Goal: Task Accomplishment & Management: Use online tool/utility

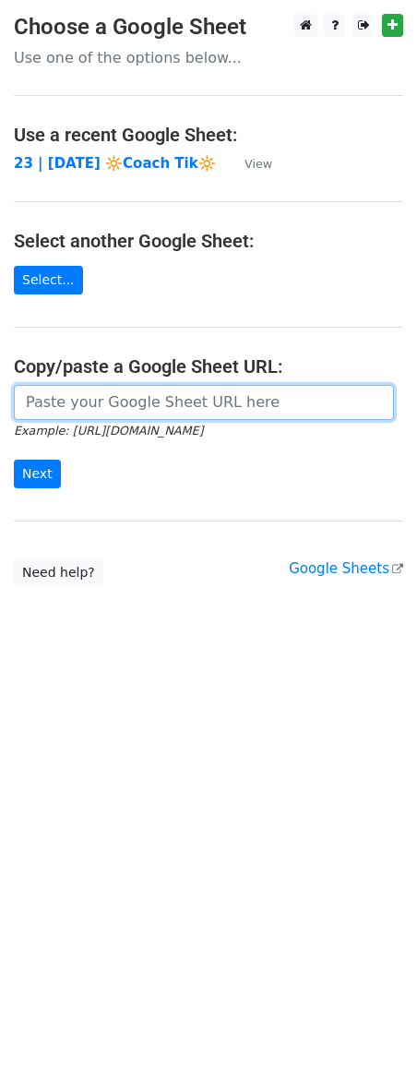
click at [149, 405] on input "url" at bounding box center [204, 402] width 380 height 35
paste input "https://docs.google.com/spreadsheets/d/1IJJCq4YLG3e9HHTDW6Oj8WI-7qsqMy_XPFettL-…"
type input "https://docs.google.com/spreadsheets/d/1IJJCq4YLG3e9HHTDW6Oj8WI-7qsqMy_XPFettL-…"
click at [14, 460] on input "Next" at bounding box center [37, 474] width 47 height 29
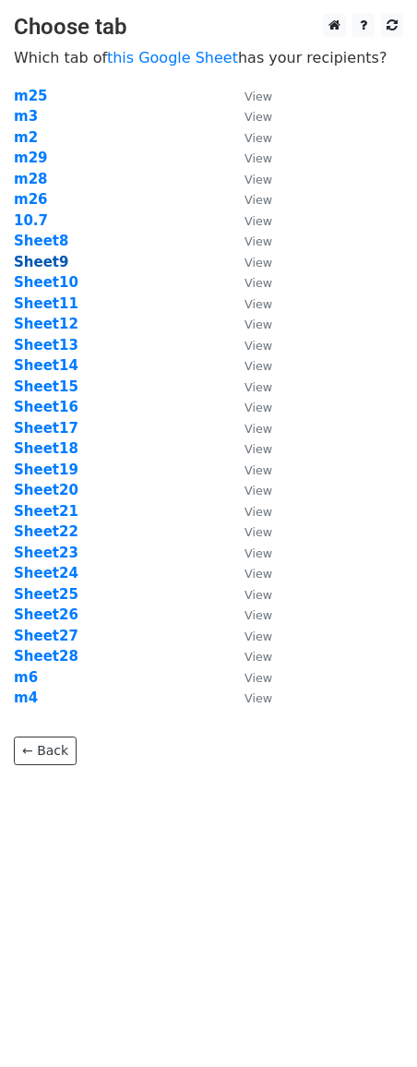
click at [44, 268] on strong "Sheet9" at bounding box center [41, 262] width 54 height 17
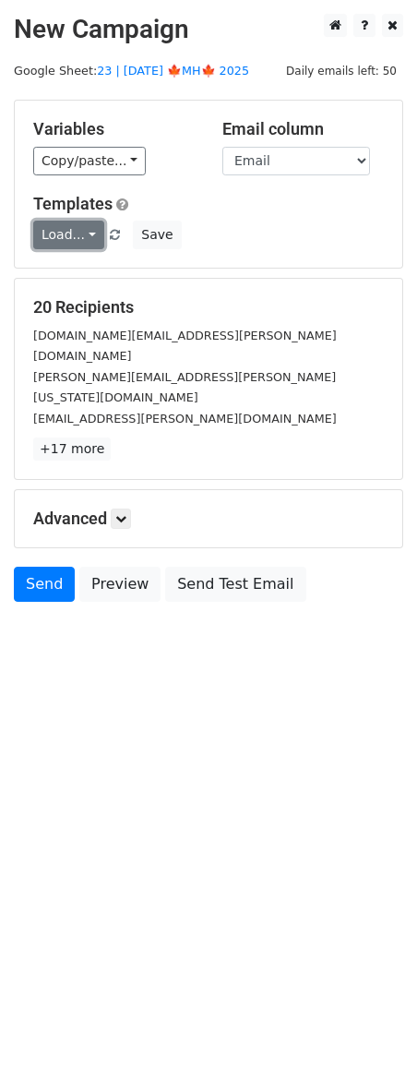
click at [68, 245] on link "Load..." at bounding box center [68, 235] width 71 height 29
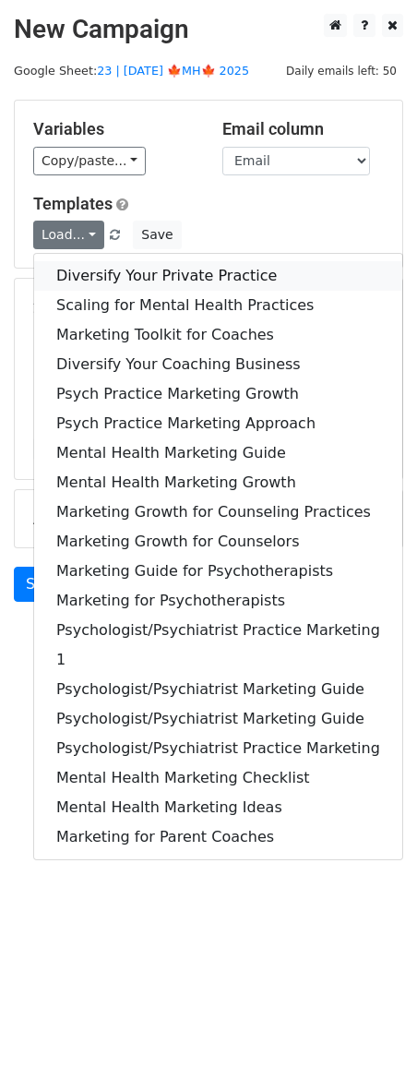
click at [97, 273] on link "Diversify Your Private Practice" at bounding box center [218, 276] width 368 height 30
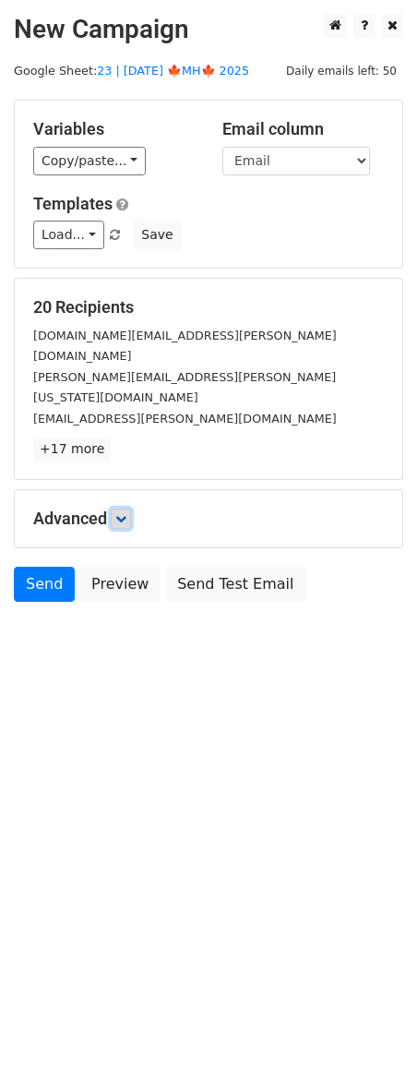
click at [123, 513] on icon at bounding box center [120, 518] width 11 height 11
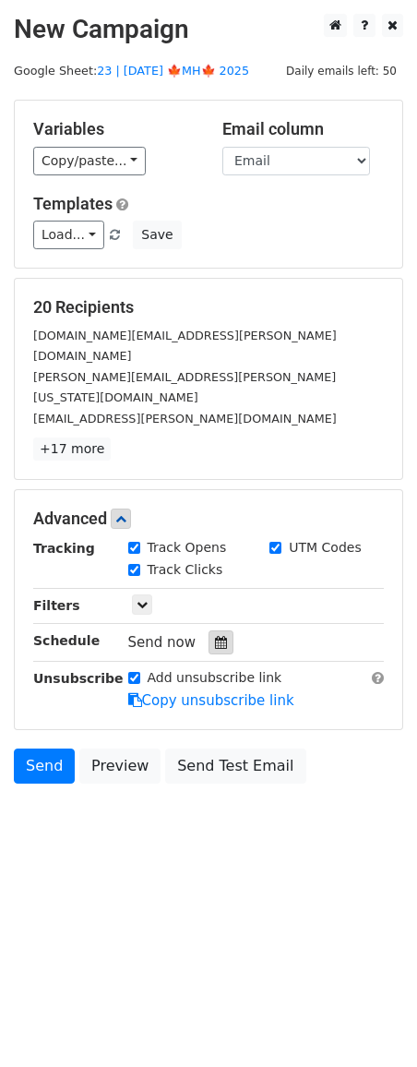
click at [215, 636] on icon at bounding box center [221, 642] width 12 height 13
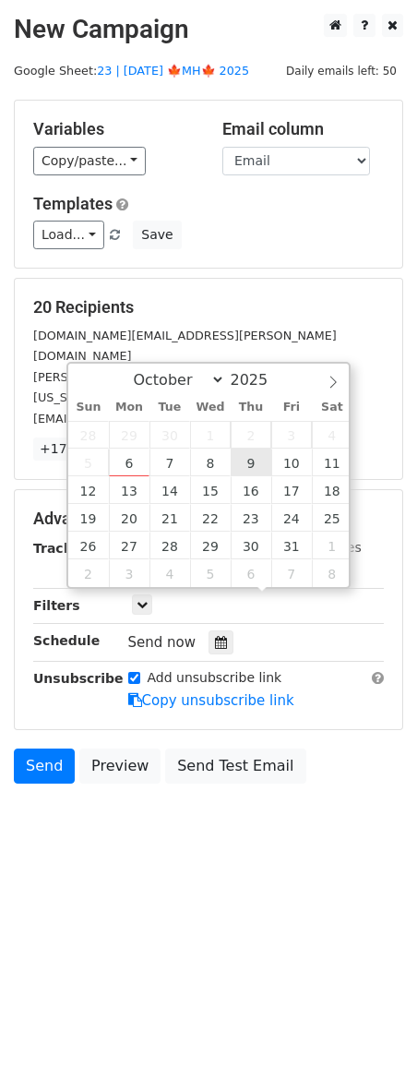
type input "2025-10-09 12:00"
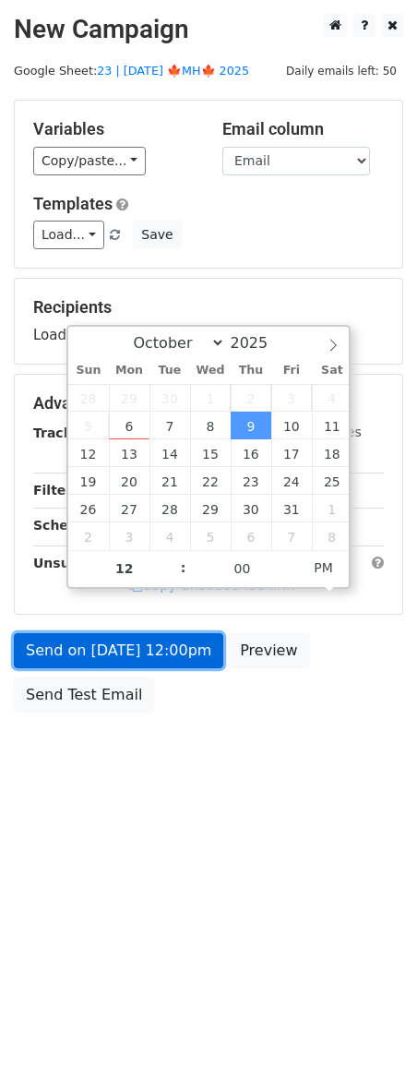
click at [150, 653] on link "Send on Oct 9 at 12:00pm" at bounding box center [119, 650] width 210 height 35
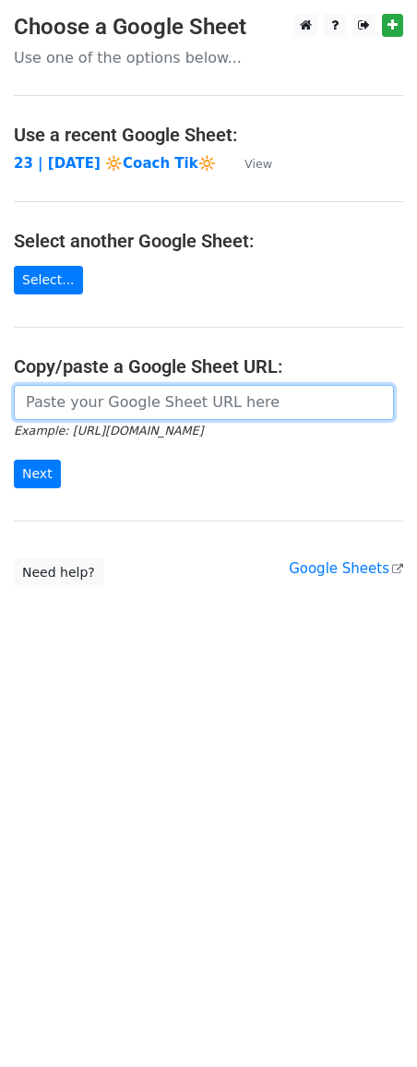
click at [78, 385] on input "url" at bounding box center [204, 402] width 380 height 35
paste input "[URL][DOMAIN_NAME]"
type input "https://docs.google.com/spreadsheets/d/1IJJCq4YLG3e9HHTDW6Oj8WI-7qsqMy_XPFettL-…"
click at [14, 460] on input "Next" at bounding box center [37, 474] width 47 height 29
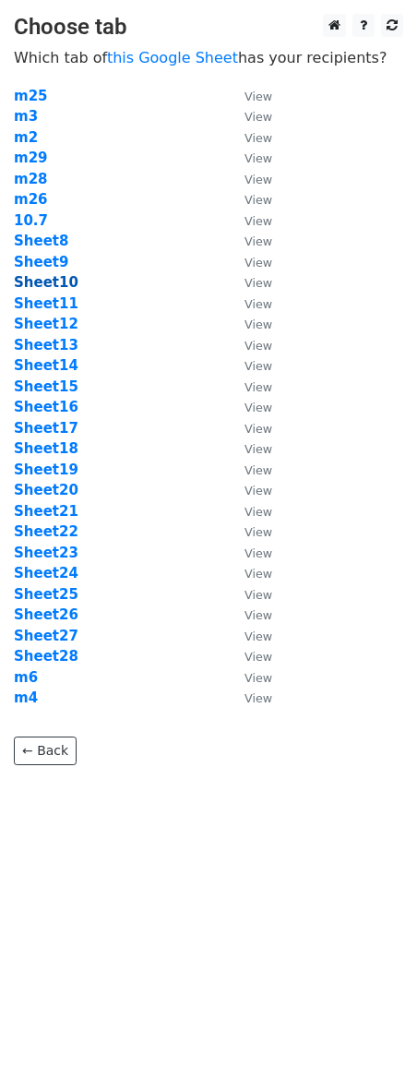
click at [44, 275] on strong "Sheet10" at bounding box center [46, 282] width 65 height 17
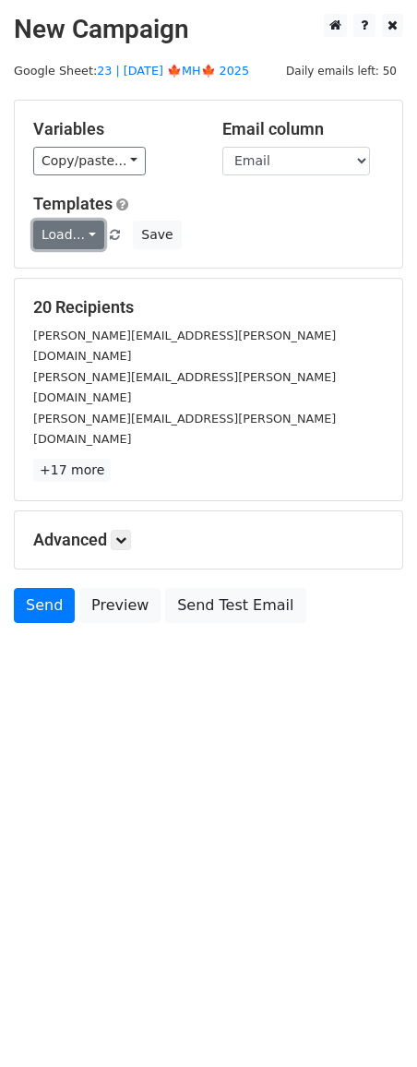
click at [76, 236] on link "Load..." at bounding box center [68, 235] width 71 height 29
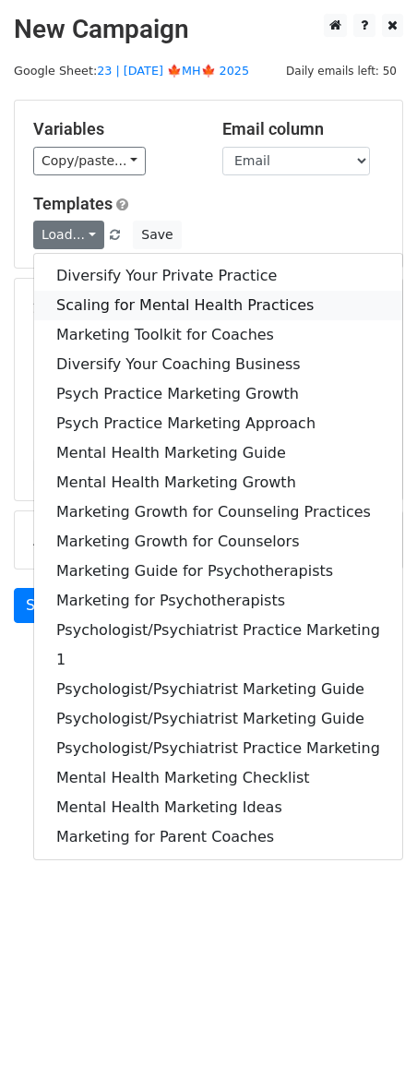
click at [101, 297] on link "Scaling for Mental Health Practices" at bounding box center [218, 306] width 368 height 30
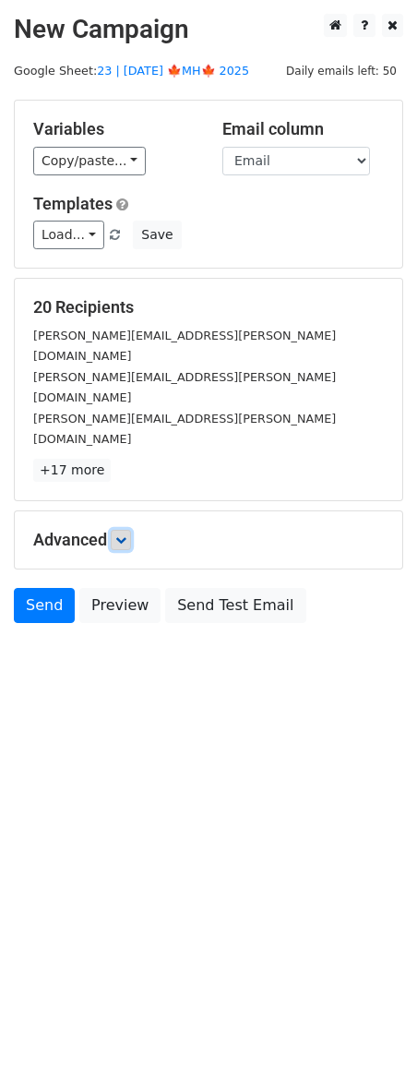
click at [123, 530] on link at bounding box center [121, 540] width 20 height 20
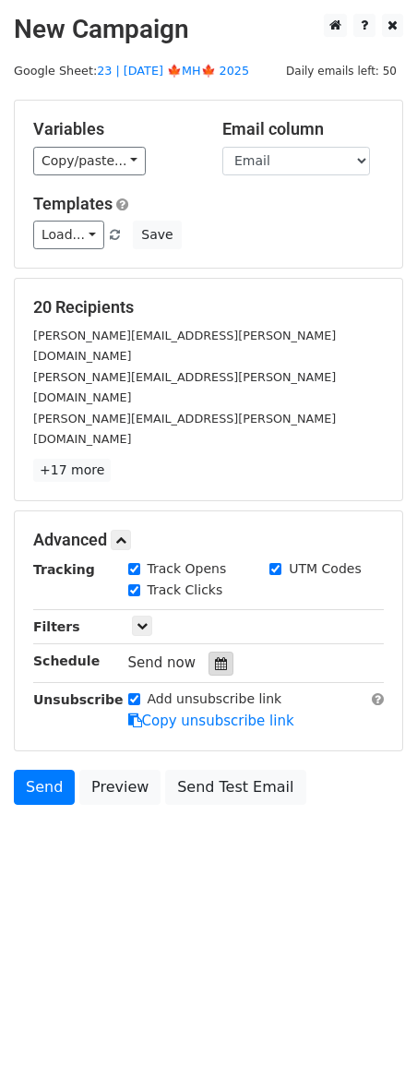
click at [215, 657] on icon at bounding box center [221, 663] width 12 height 13
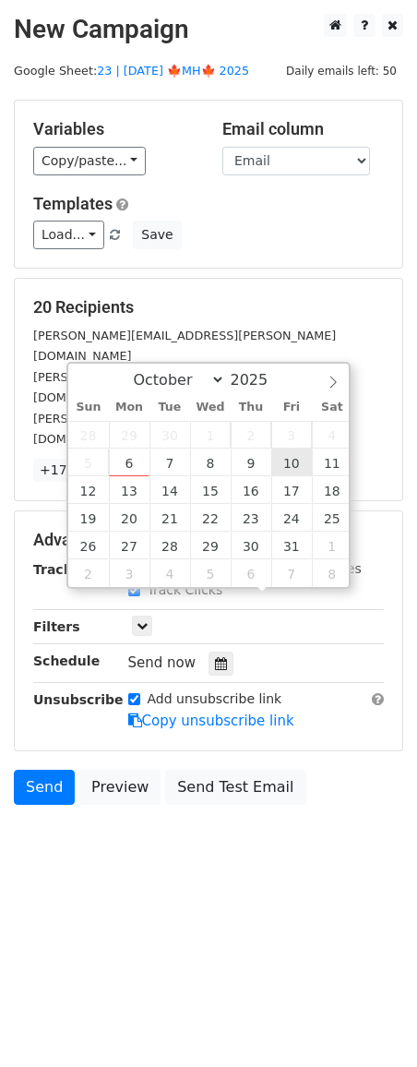
type input "2025-10-10 12:00"
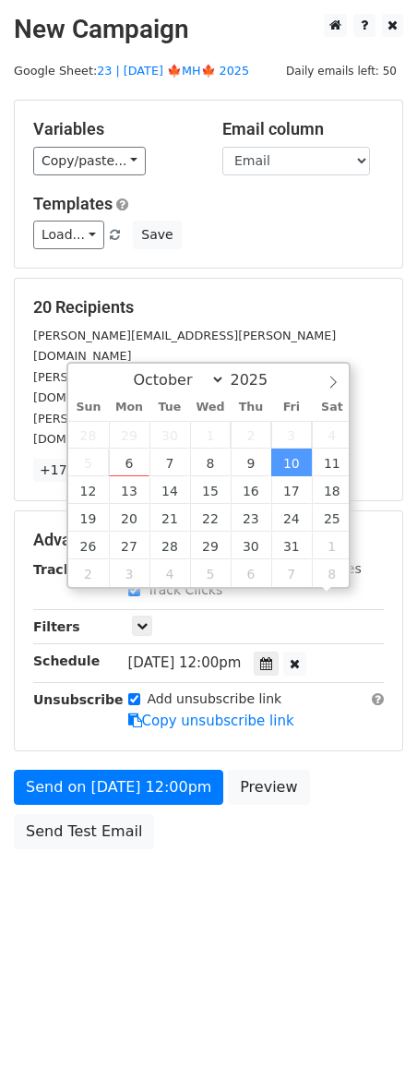
scroll to position [1, 0]
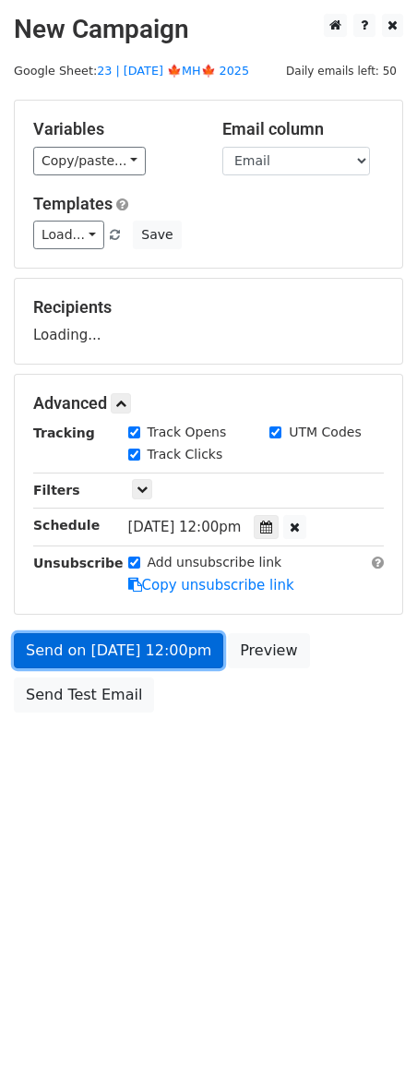
click at [160, 635] on link "Send on Oct 10 at 12:00pm" at bounding box center [119, 650] width 210 height 35
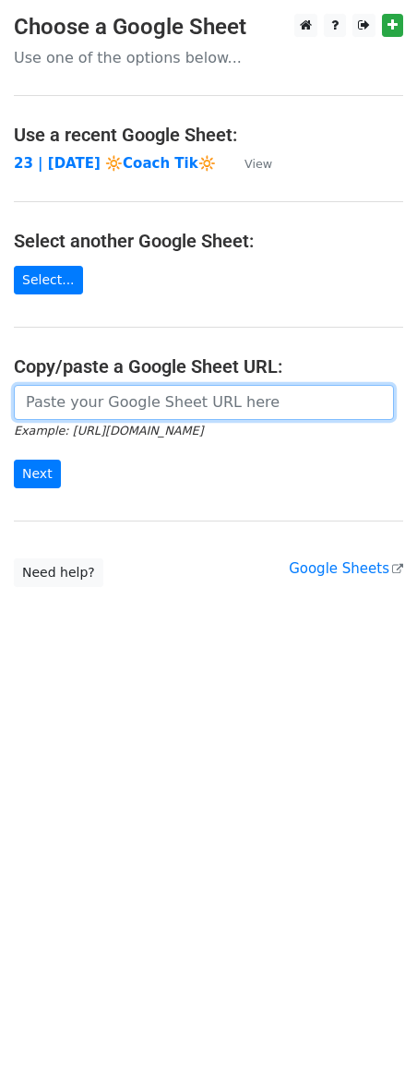
click at [122, 395] on input "url" at bounding box center [204, 402] width 380 height 35
paste input "[URL][DOMAIN_NAME]"
type input "[URL][DOMAIN_NAME]"
click at [14, 460] on input "Next" at bounding box center [37, 474] width 47 height 29
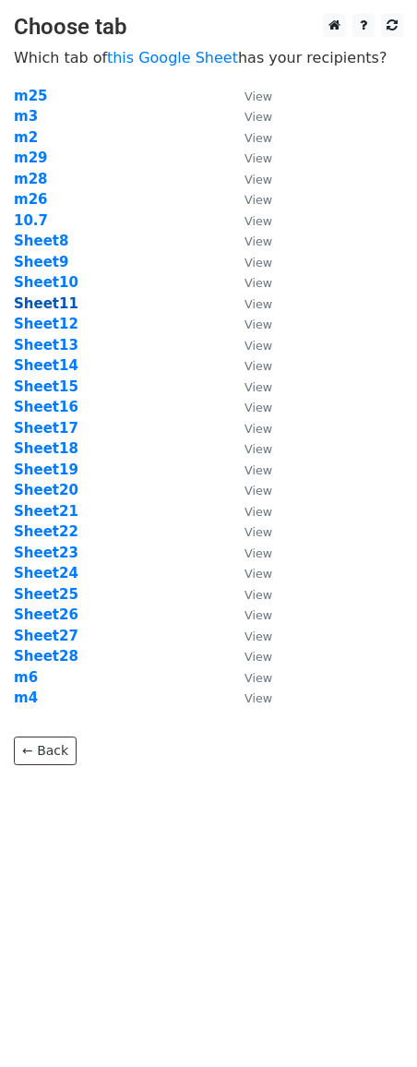
click at [39, 300] on strong "Sheet11" at bounding box center [46, 303] width 65 height 17
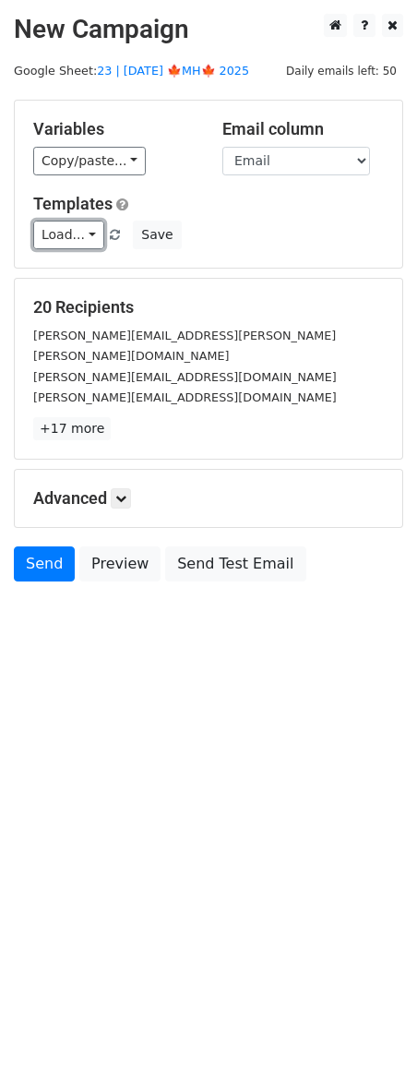
click at [79, 235] on link "Load..." at bounding box center [68, 235] width 71 height 29
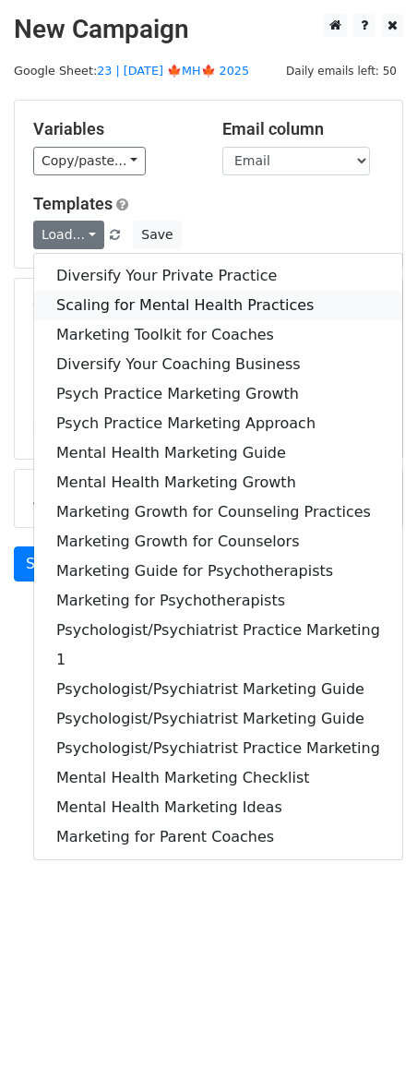
click at [109, 292] on link "Scaling for Mental Health Practices" at bounding box center [218, 306] width 368 height 30
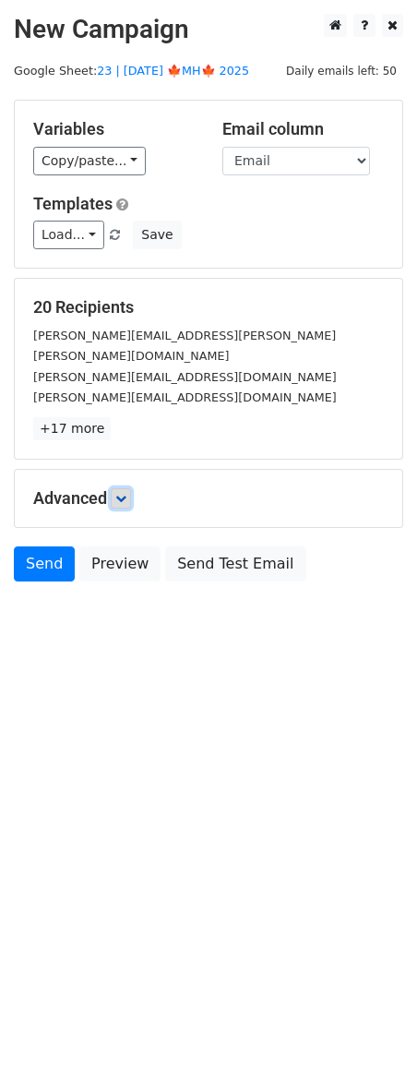
click at [114, 488] on link at bounding box center [121, 498] width 20 height 20
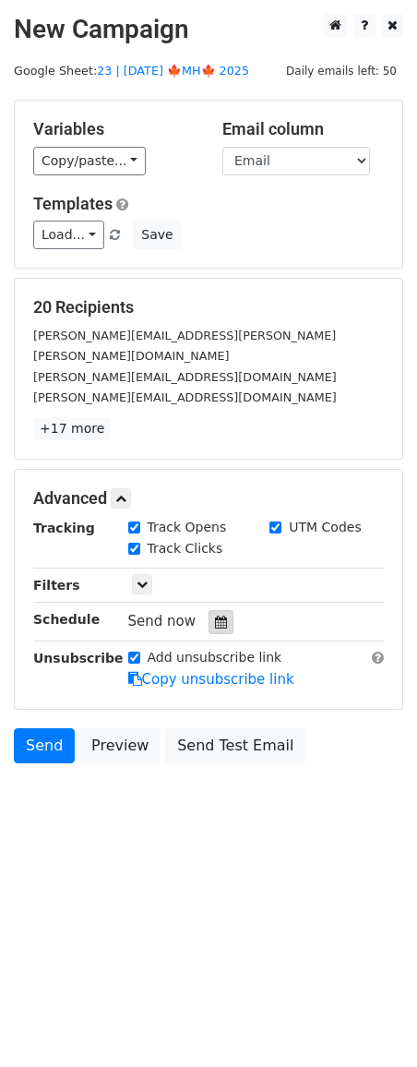
click at [217, 616] on icon at bounding box center [221, 622] width 12 height 13
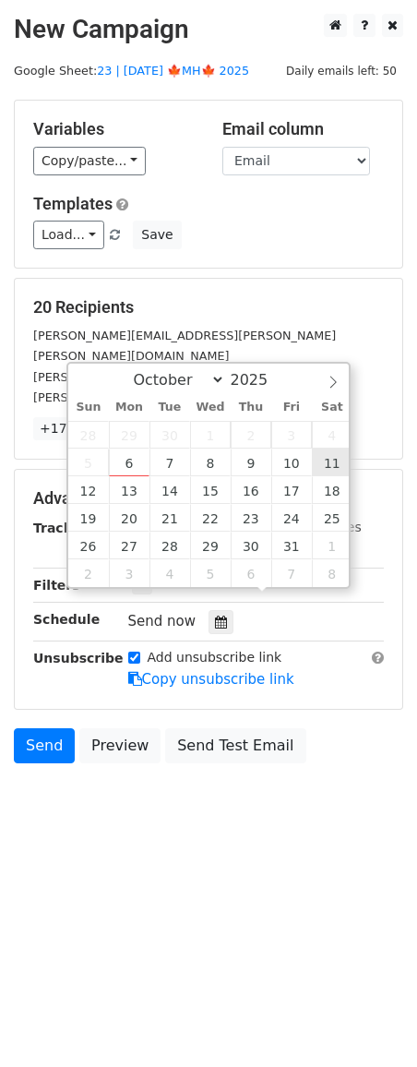
type input "2025-10-11 12:00"
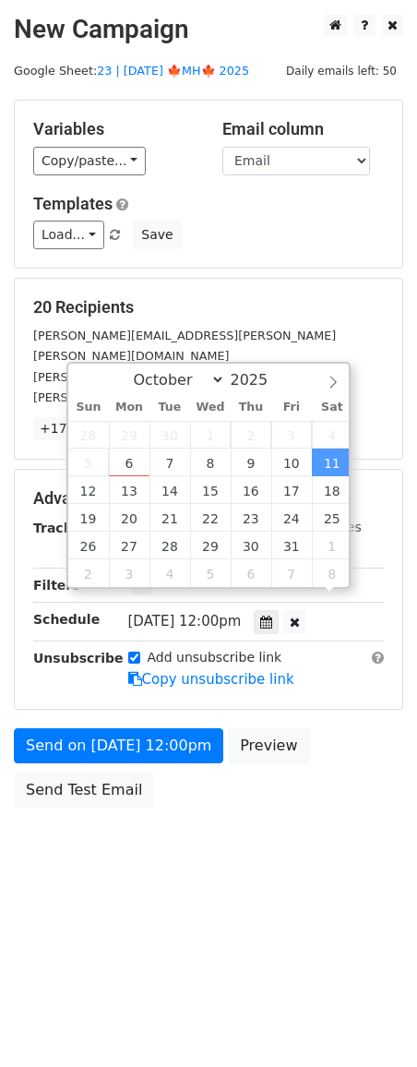
scroll to position [1, 0]
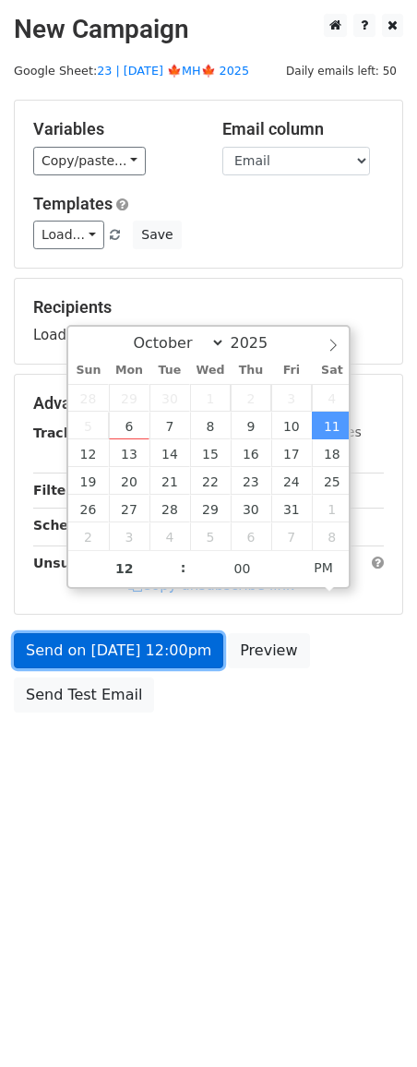
click at [158, 653] on link "Send on Oct 11 at 12:00pm" at bounding box center [119, 650] width 210 height 35
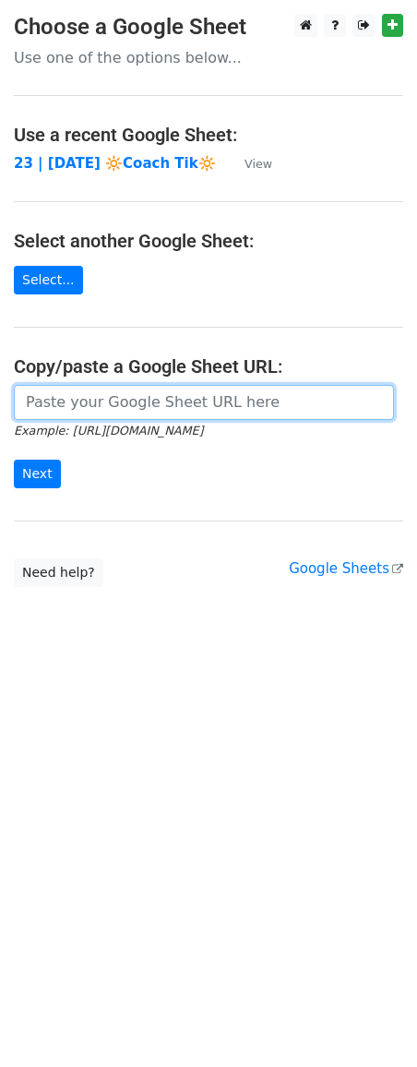
click at [133, 402] on input "url" at bounding box center [204, 402] width 380 height 35
paste input "https://docs.google.com/spreadsheets/d/1IJJCq4YLG3e9HHTDW6Oj8WI-7qsqMy_XPFettL-…"
type input "https://docs.google.com/spreadsheets/d/1IJJCq4YLG3e9HHTDW6Oj8WI-7qsqMy_XPFettL-…"
click at [14, 460] on input "Next" at bounding box center [37, 474] width 47 height 29
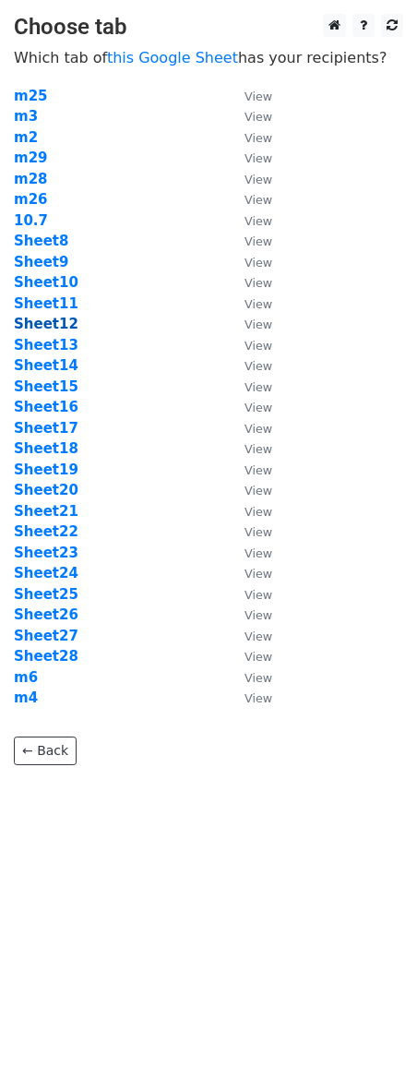
click at [43, 324] on strong "Sheet12" at bounding box center [46, 324] width 65 height 17
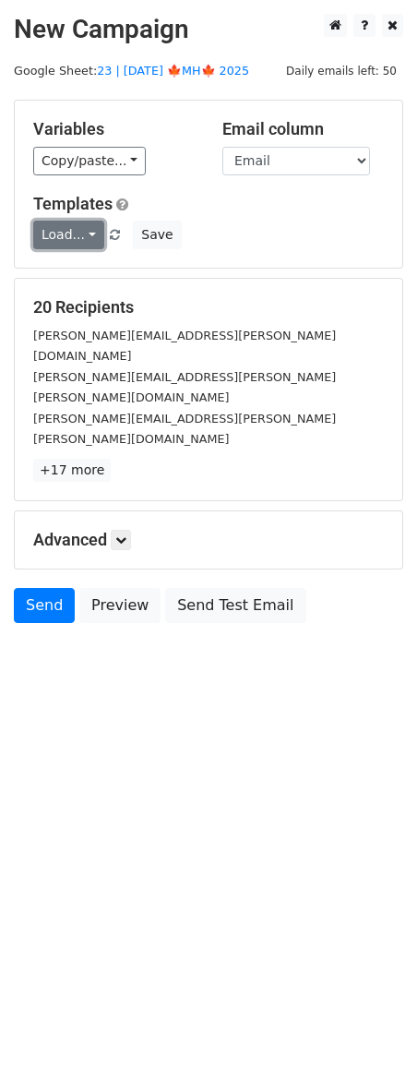
click at [71, 239] on link "Load..." at bounding box center [68, 235] width 71 height 29
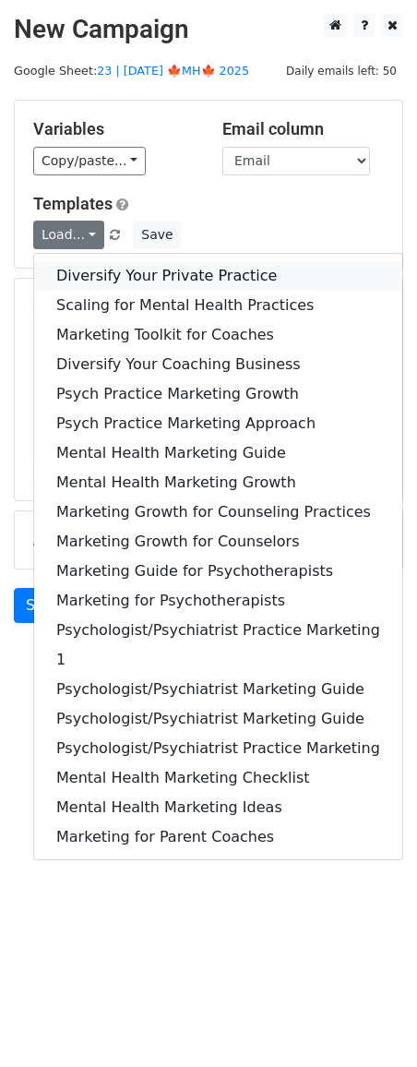
click at [75, 273] on link "Diversify Your Private Practice" at bounding box center [218, 276] width 368 height 30
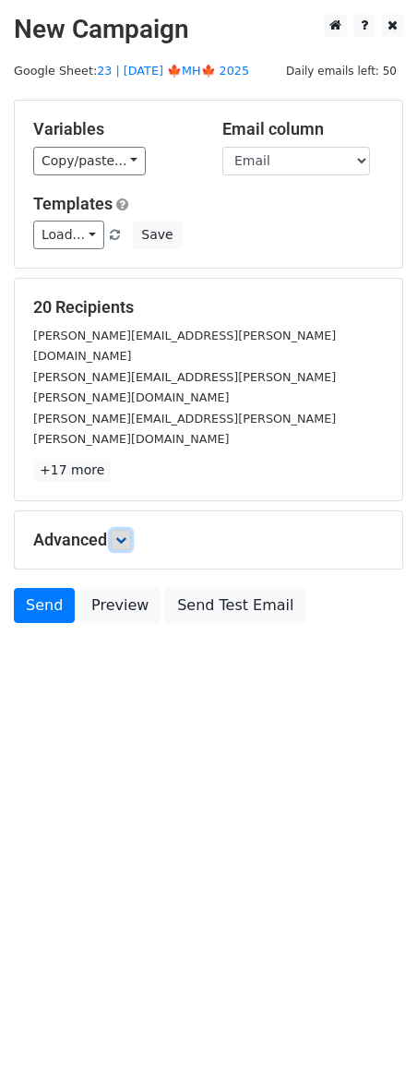
click at [126, 534] on icon at bounding box center [120, 539] width 11 height 11
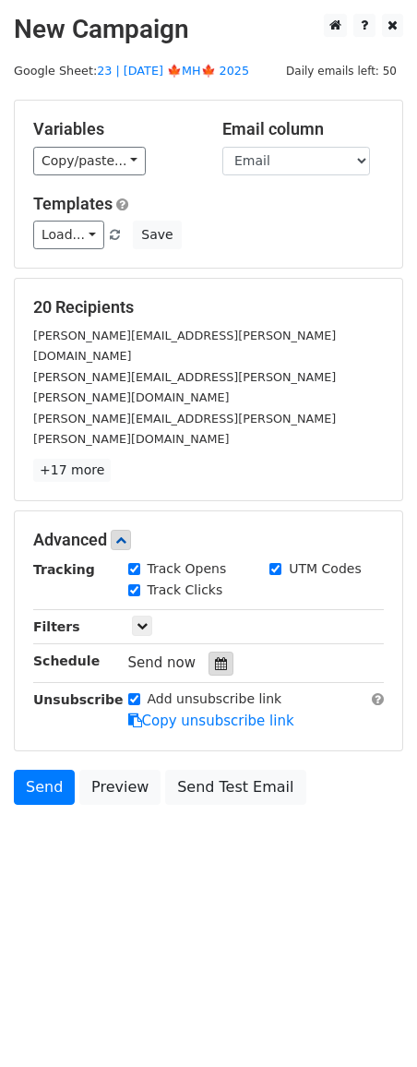
click at [209, 652] on div at bounding box center [221, 664] width 25 height 24
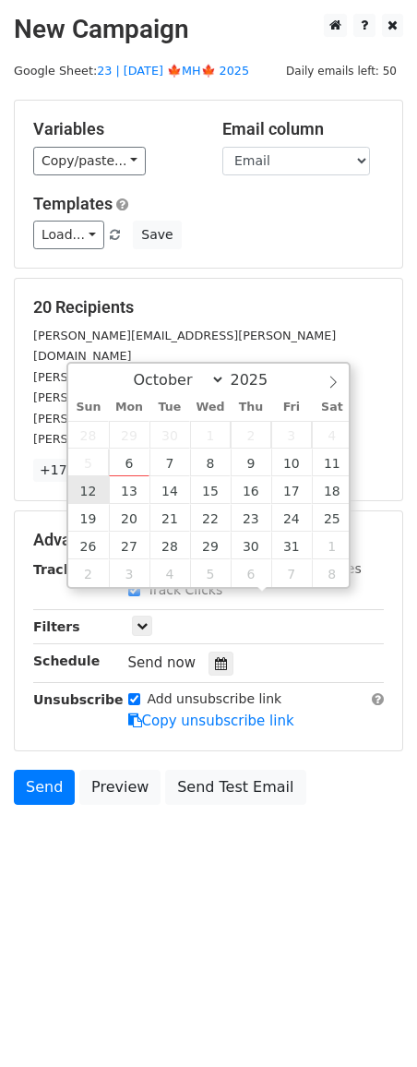
type input "2025-10-12 12:00"
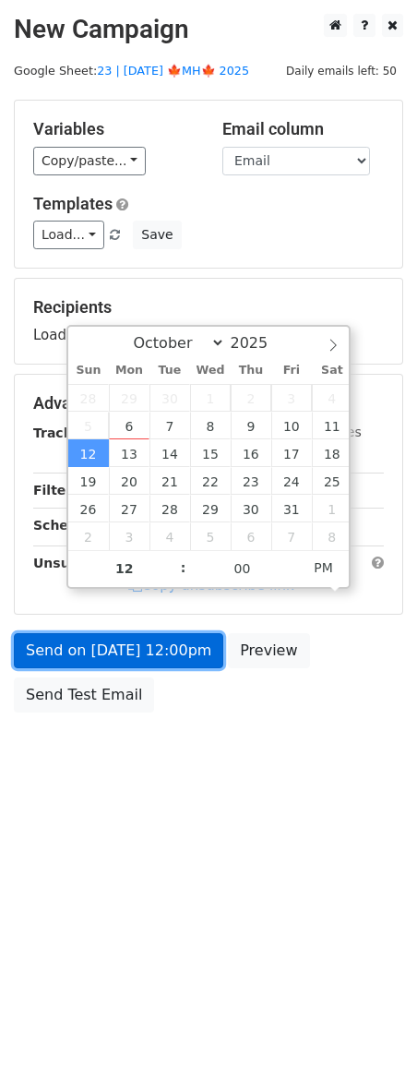
click at [96, 641] on link "Send on Oct 12 at 12:00pm" at bounding box center [119, 650] width 210 height 35
